Goal: Communication & Community: Answer question/provide support

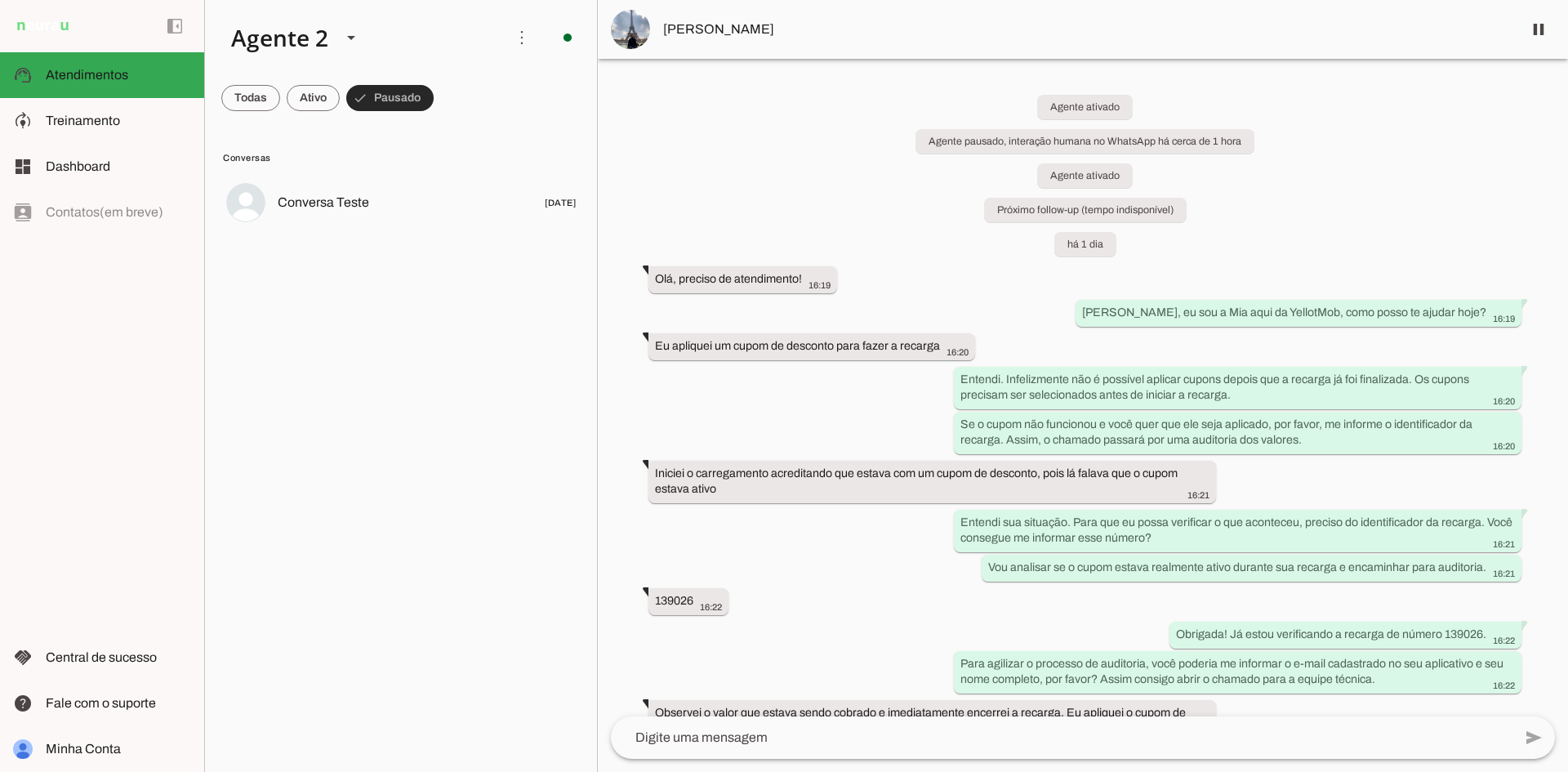
scroll to position [517, 0]
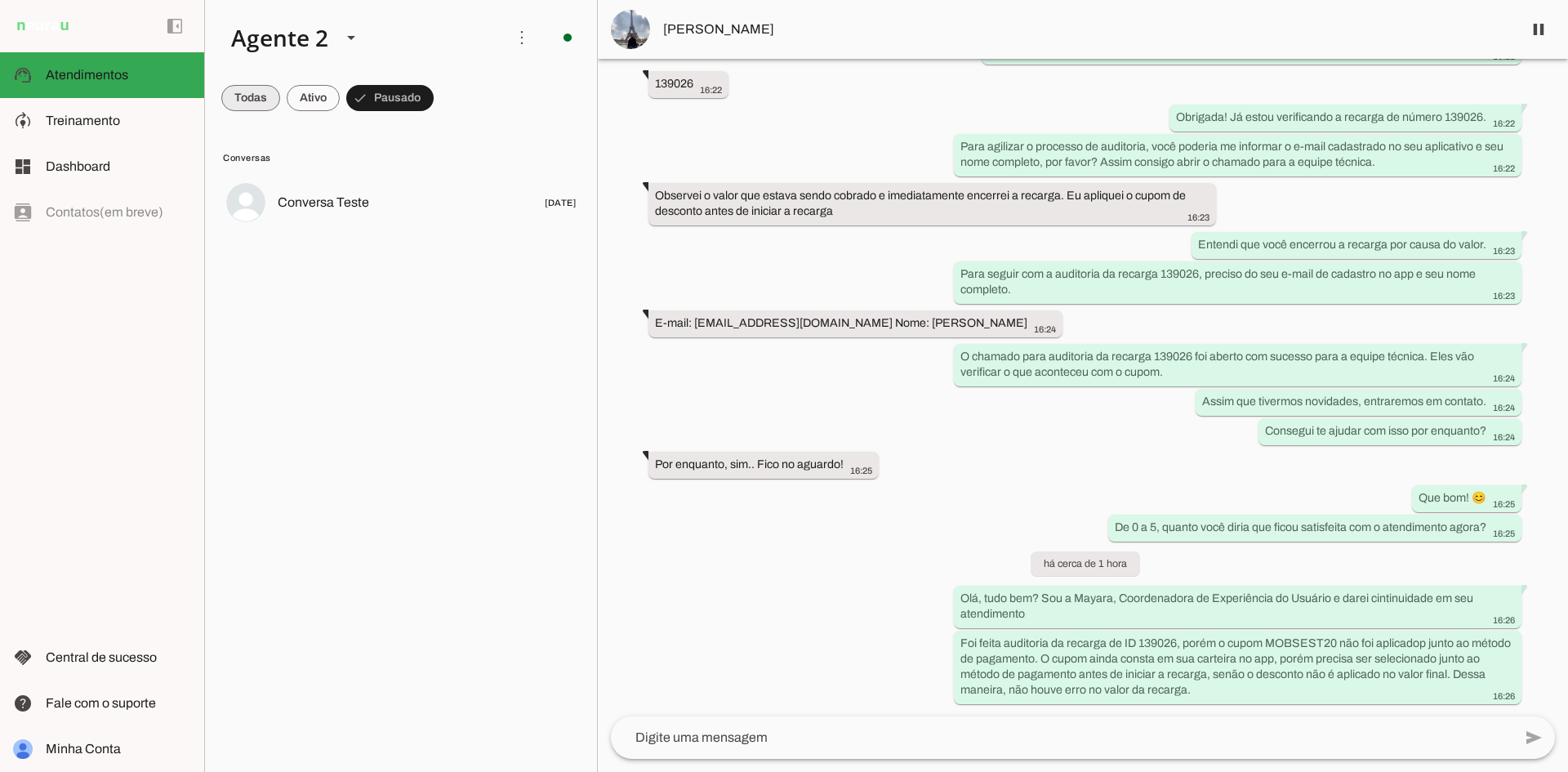
click at [256, 86] on span at bounding box center [251, 98] width 59 height 39
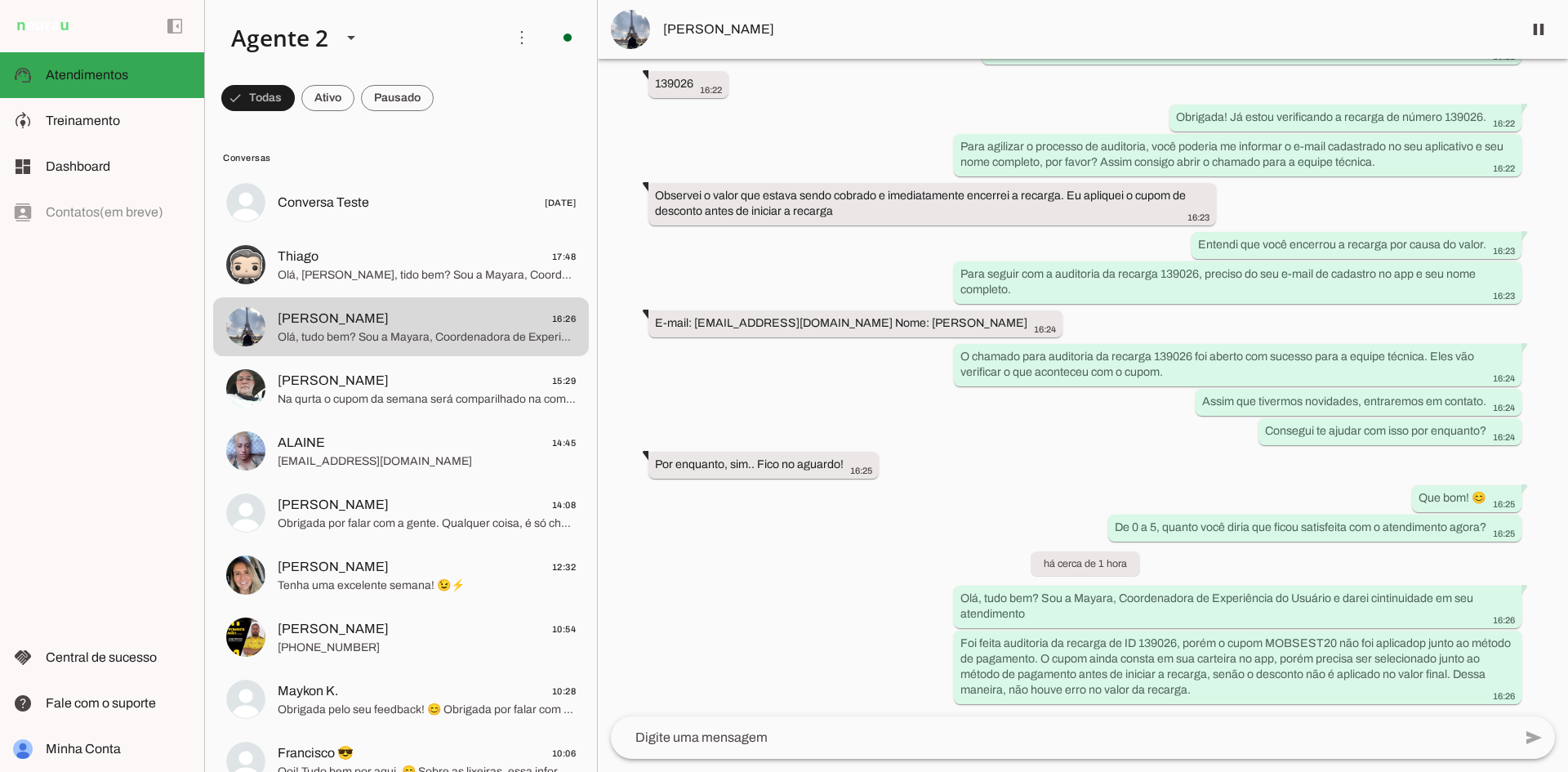
scroll to position [0, 0]
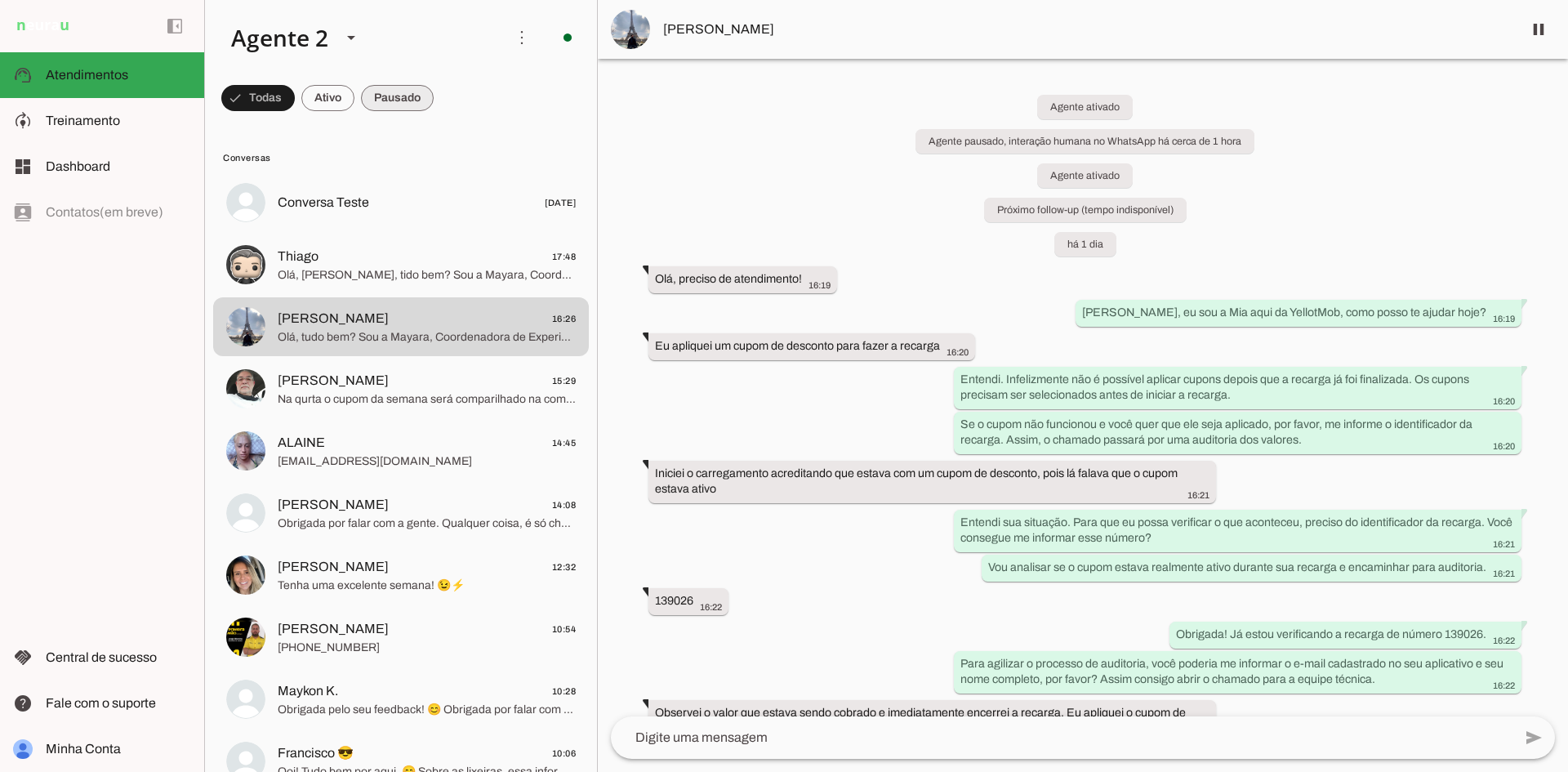
click at [394, 108] on span at bounding box center [397, 98] width 72 height 39
